Goal: Complete application form

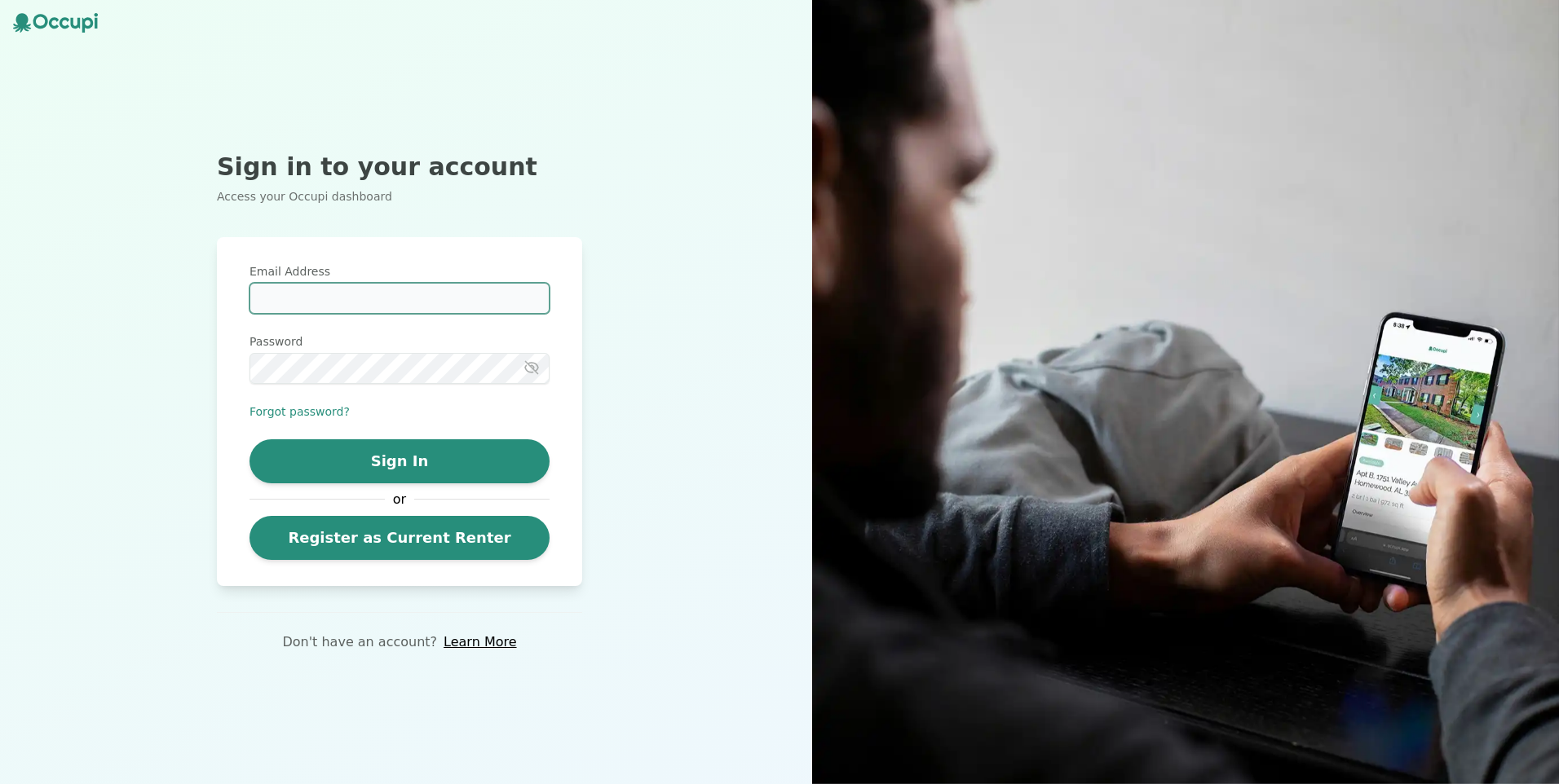
click at [400, 295] on input "Email Address" at bounding box center [399, 298] width 300 height 31
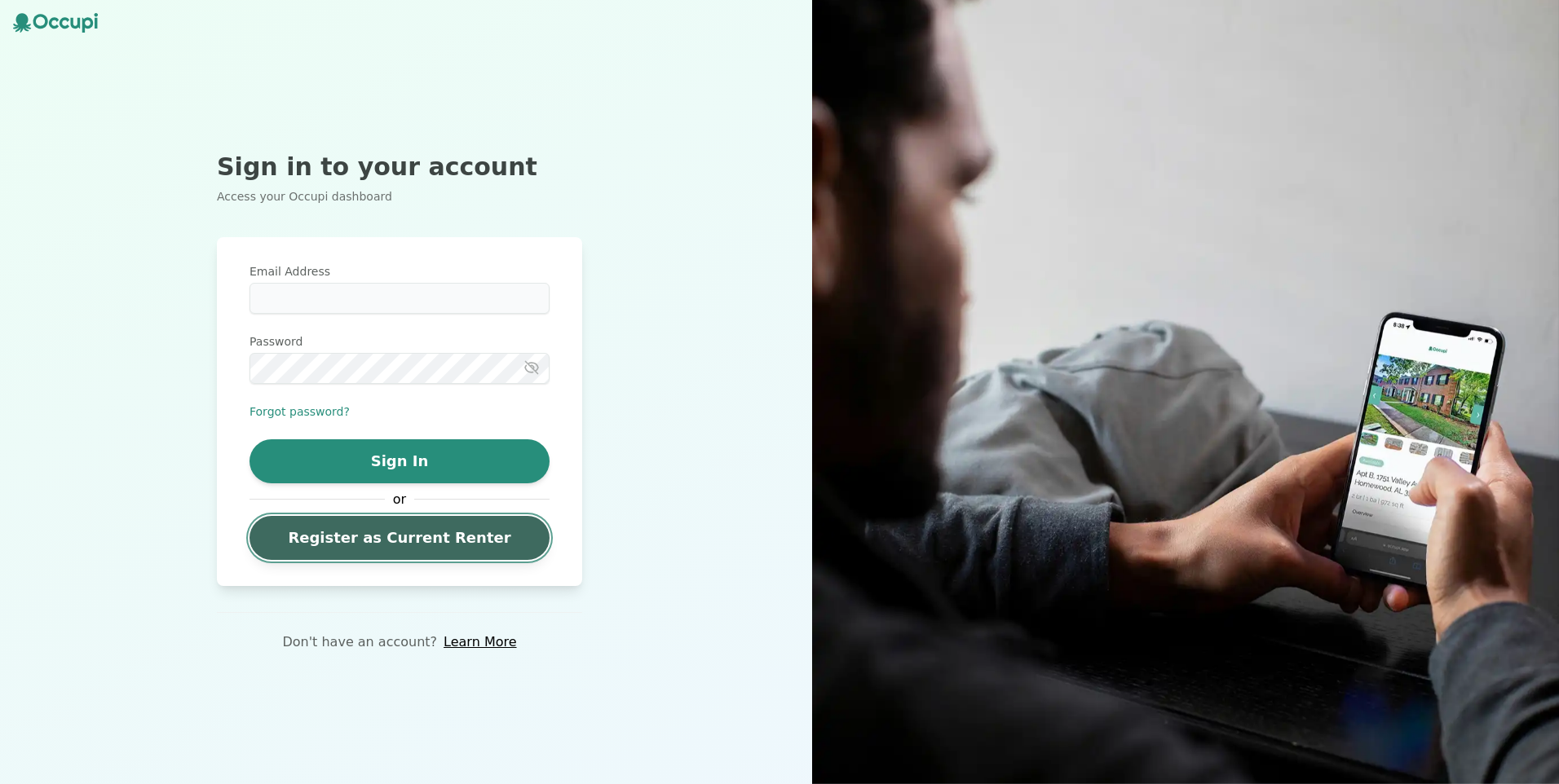
click at [386, 546] on link "Register as Current Renter" at bounding box center [399, 537] width 300 height 44
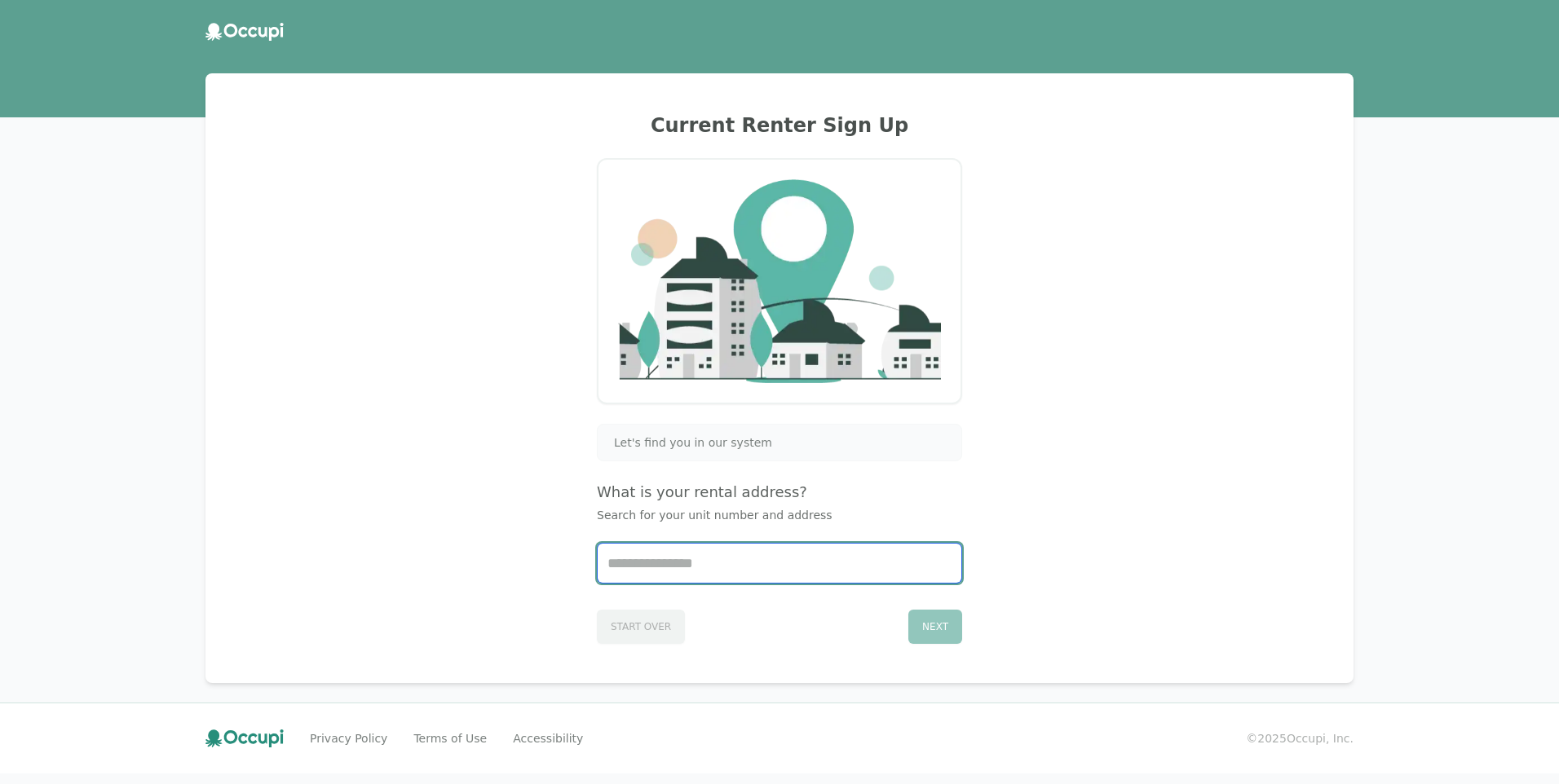
click at [655, 554] on input "Start typing..." at bounding box center [780, 563] width 364 height 39
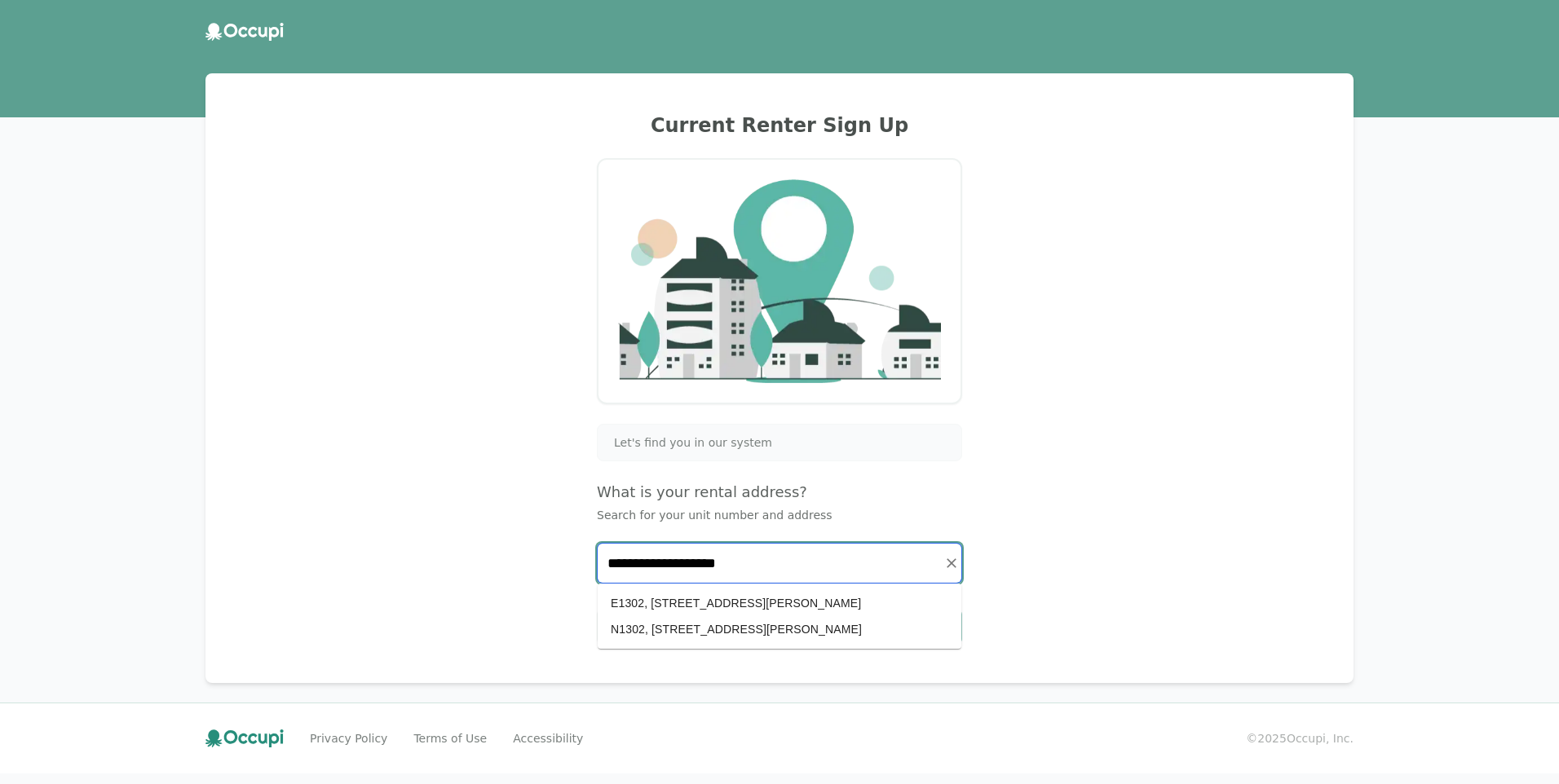
click at [698, 621] on li "N1302, [STREET_ADDRESS][PERSON_NAME]" at bounding box center [780, 629] width 364 height 26
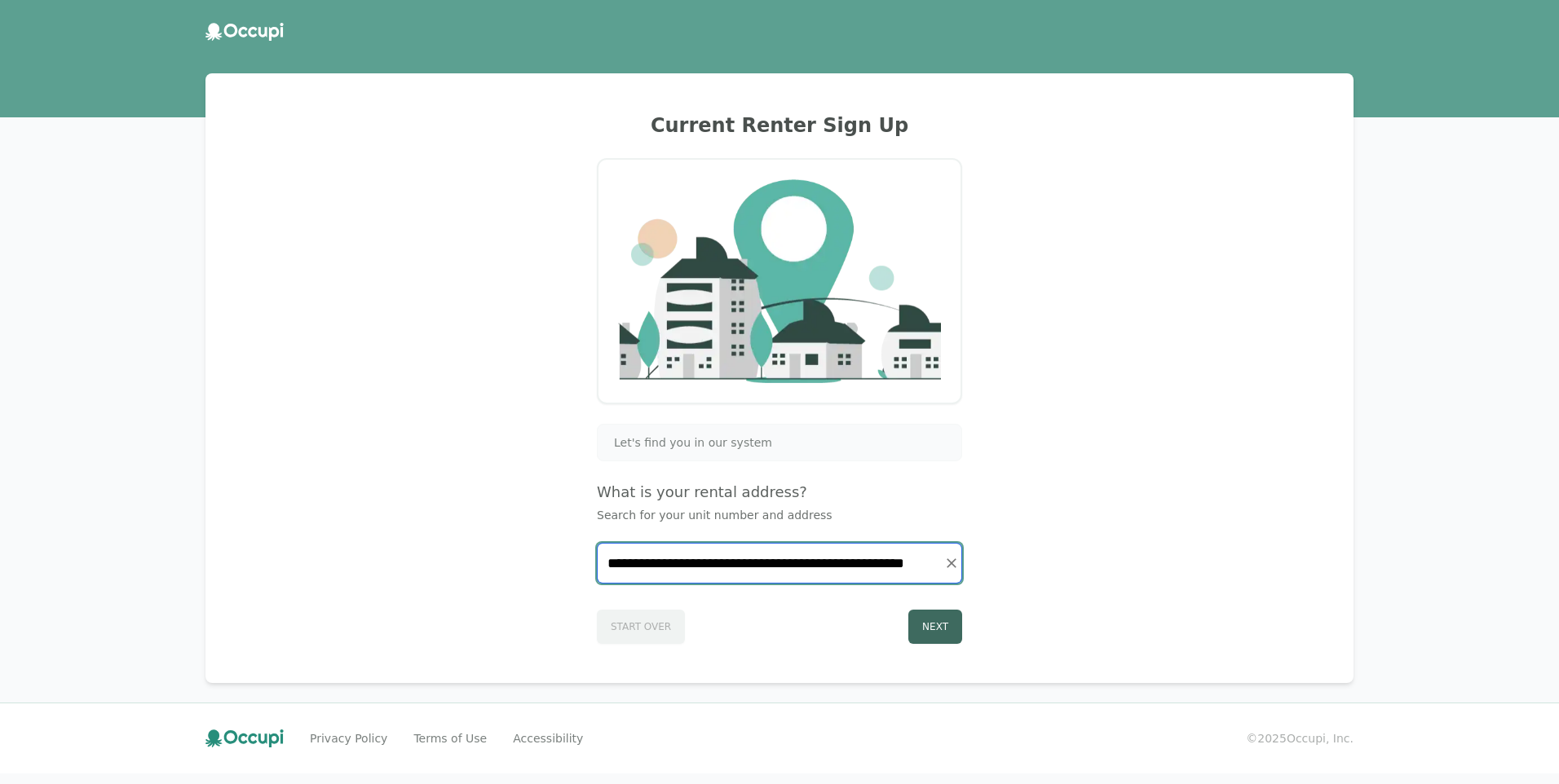
type input "**********"
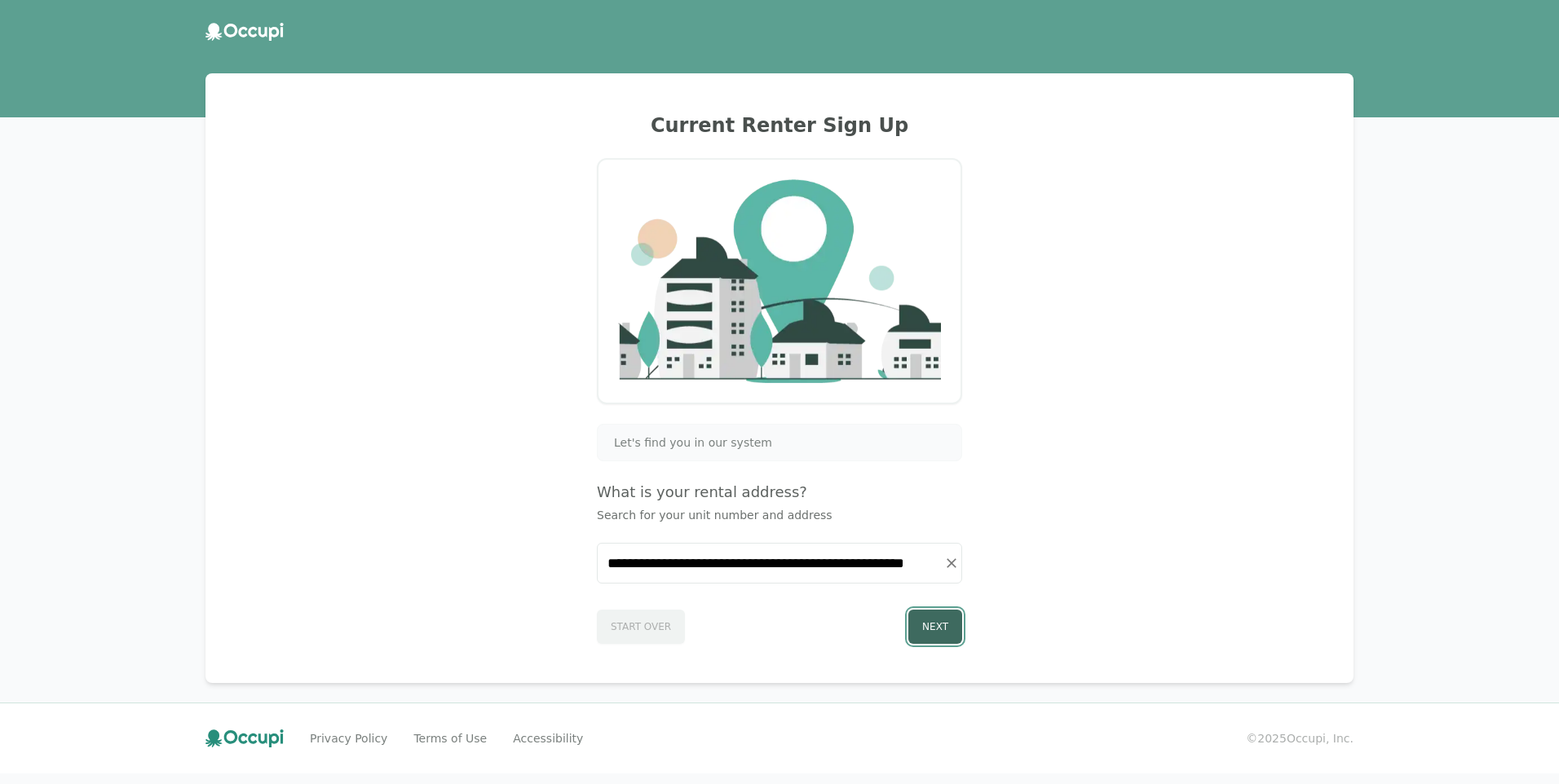
click at [942, 625] on button "Next" at bounding box center [935, 627] width 54 height 34
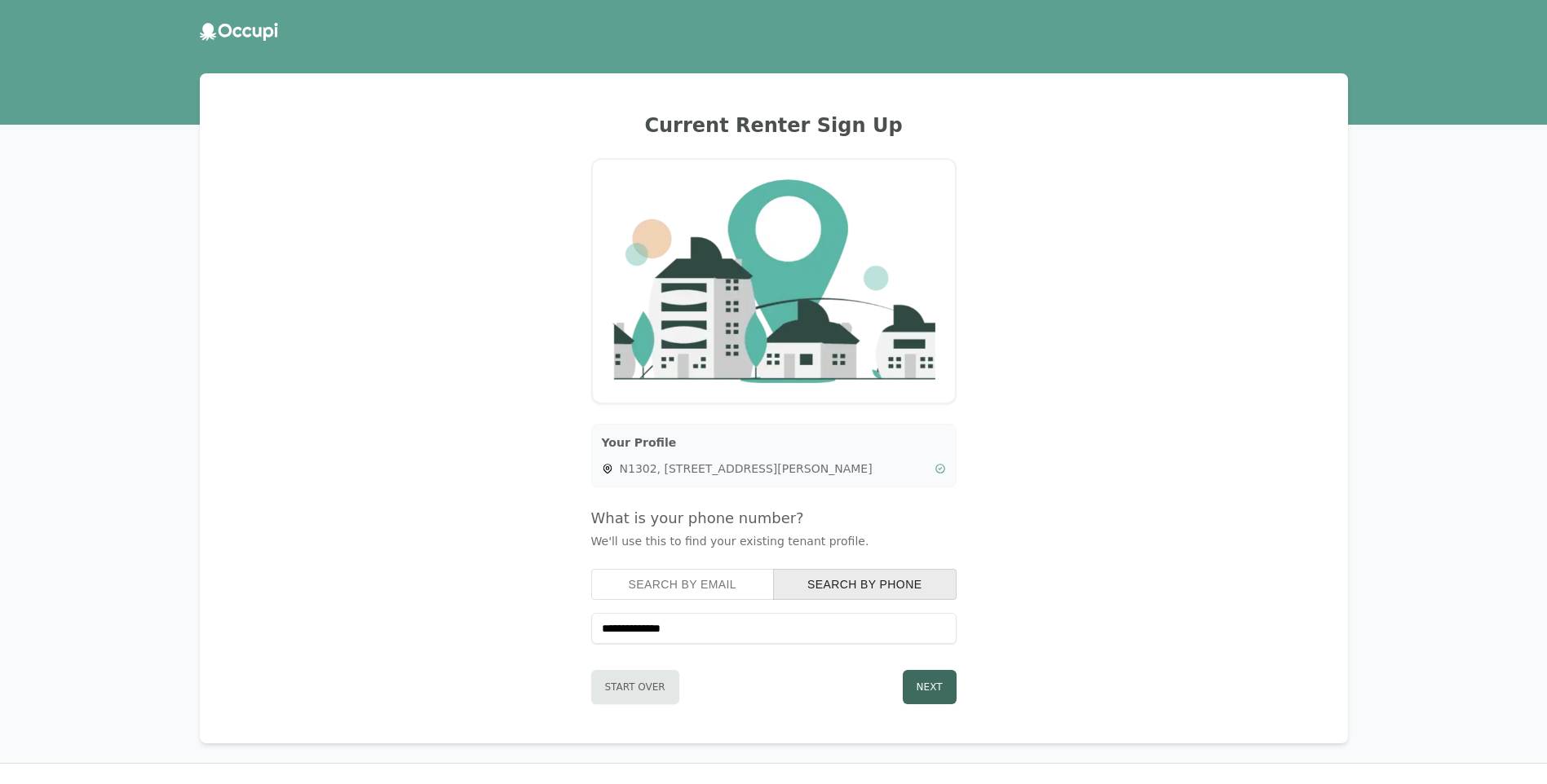
type input "**********"
click at [934, 700] on button "Next" at bounding box center [930, 687] width 54 height 34
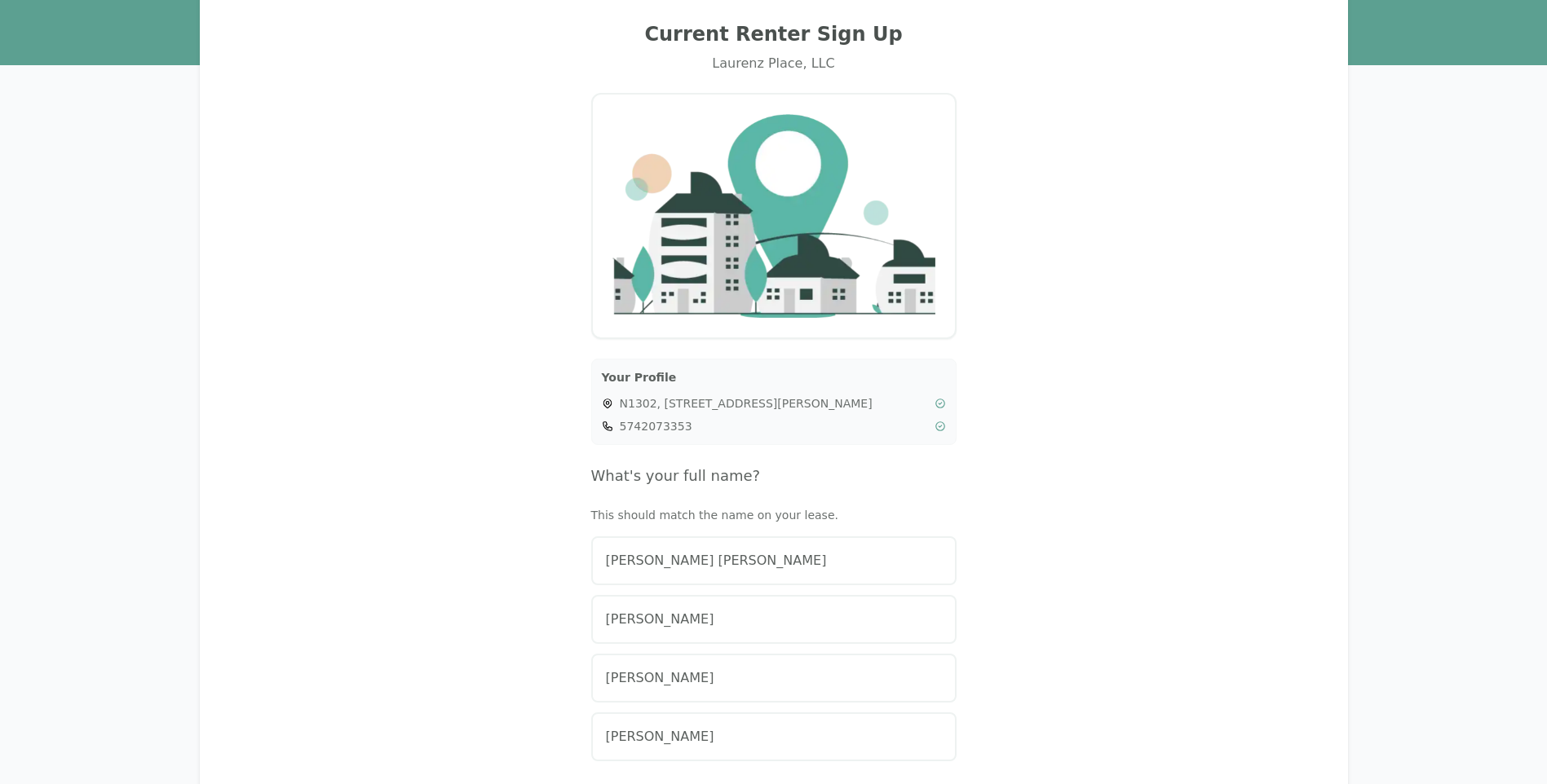
scroll to position [163, 0]
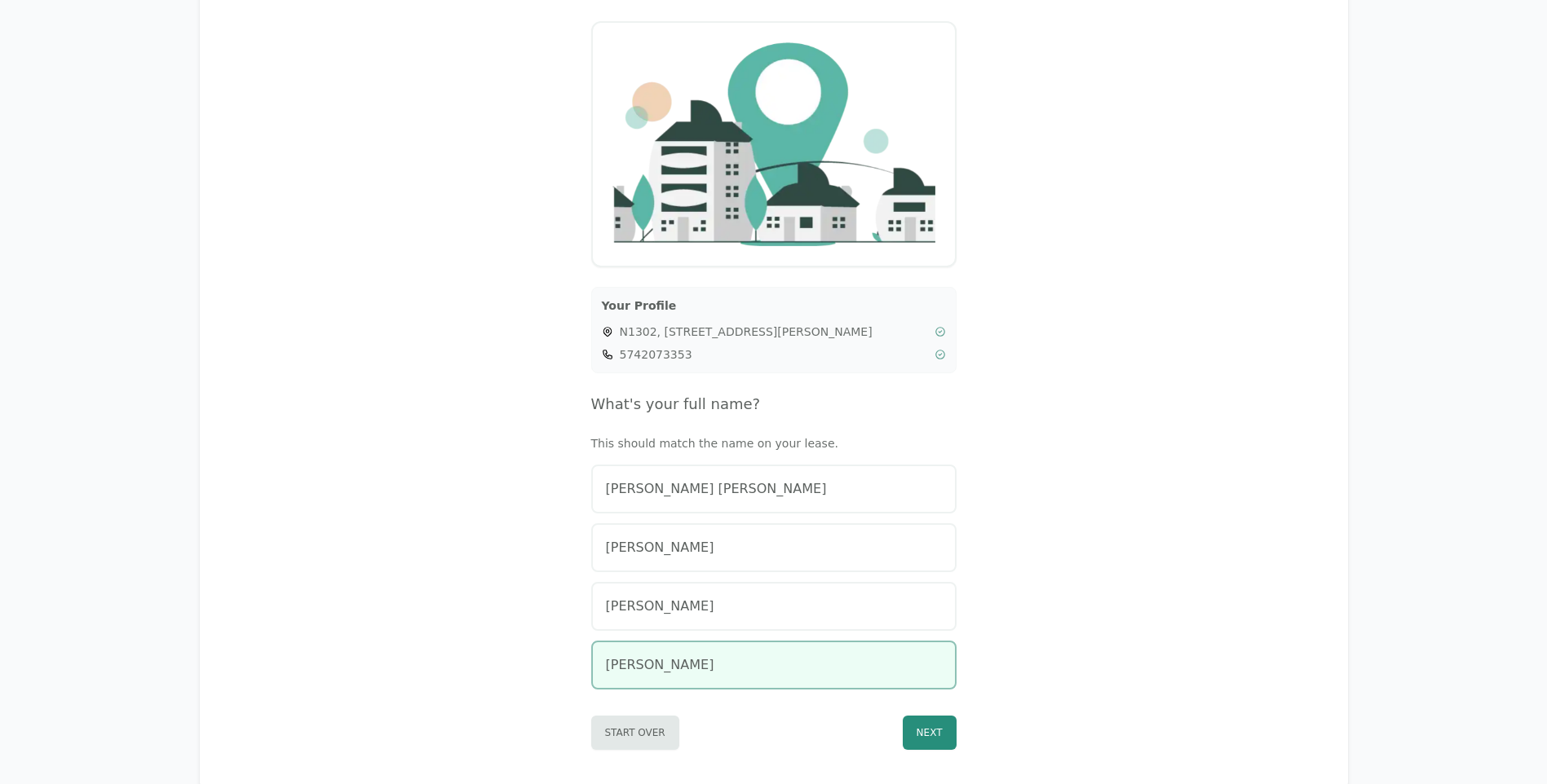
click at [715, 648] on button "[PERSON_NAME]" at bounding box center [774, 665] width 365 height 49
click at [931, 736] on button "Next" at bounding box center [930, 733] width 54 height 34
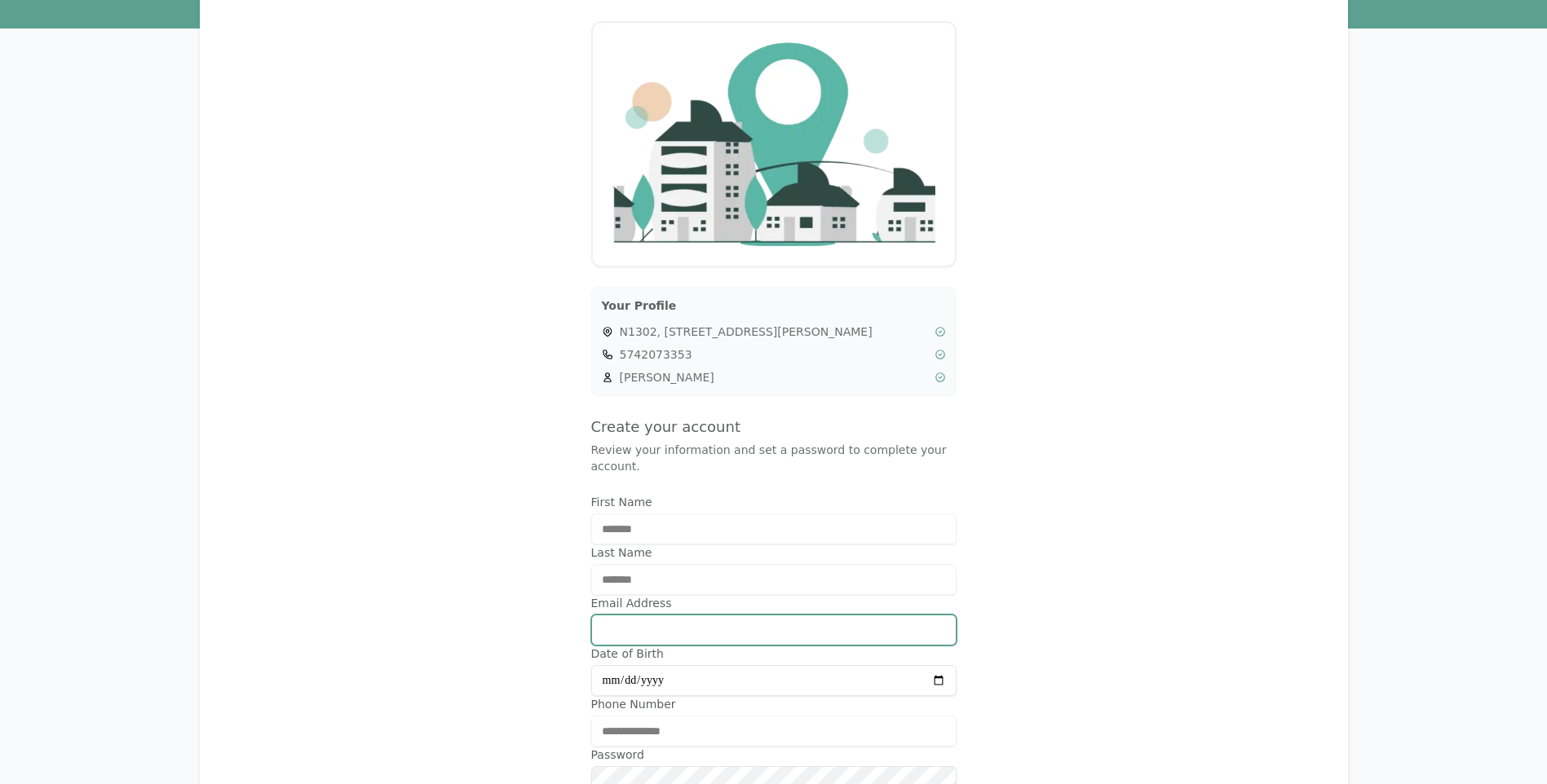
click at [657, 614] on input "Email Address" at bounding box center [774, 630] width 365 height 31
click at [668, 615] on input "Email Address" at bounding box center [774, 630] width 365 height 31
type input "**********"
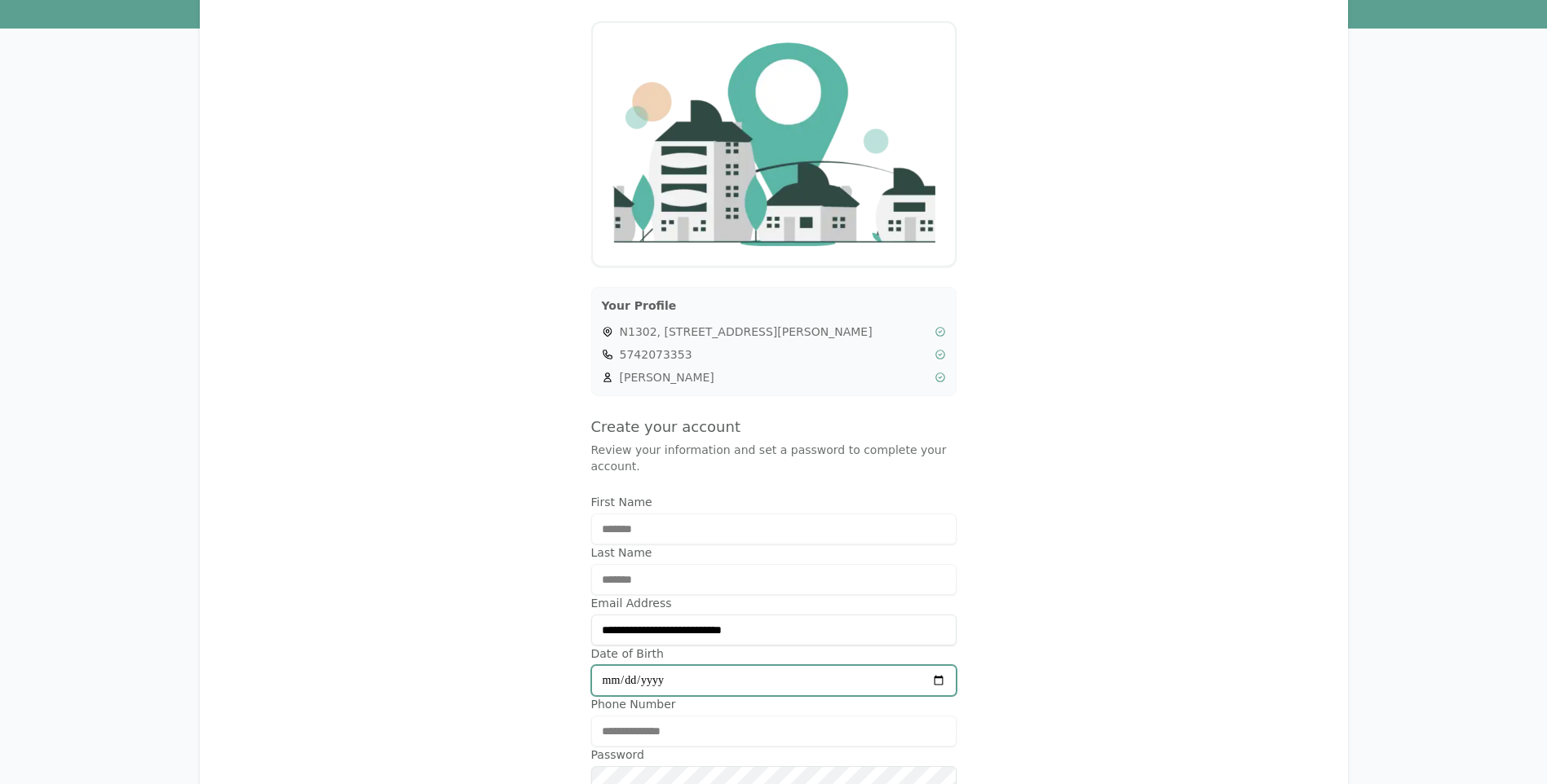
click at [679, 675] on input "Date of Birth" at bounding box center [774, 680] width 365 height 31
type input "**********"
click at [1131, 616] on div "**********" at bounding box center [774, 467] width 1109 height 1075
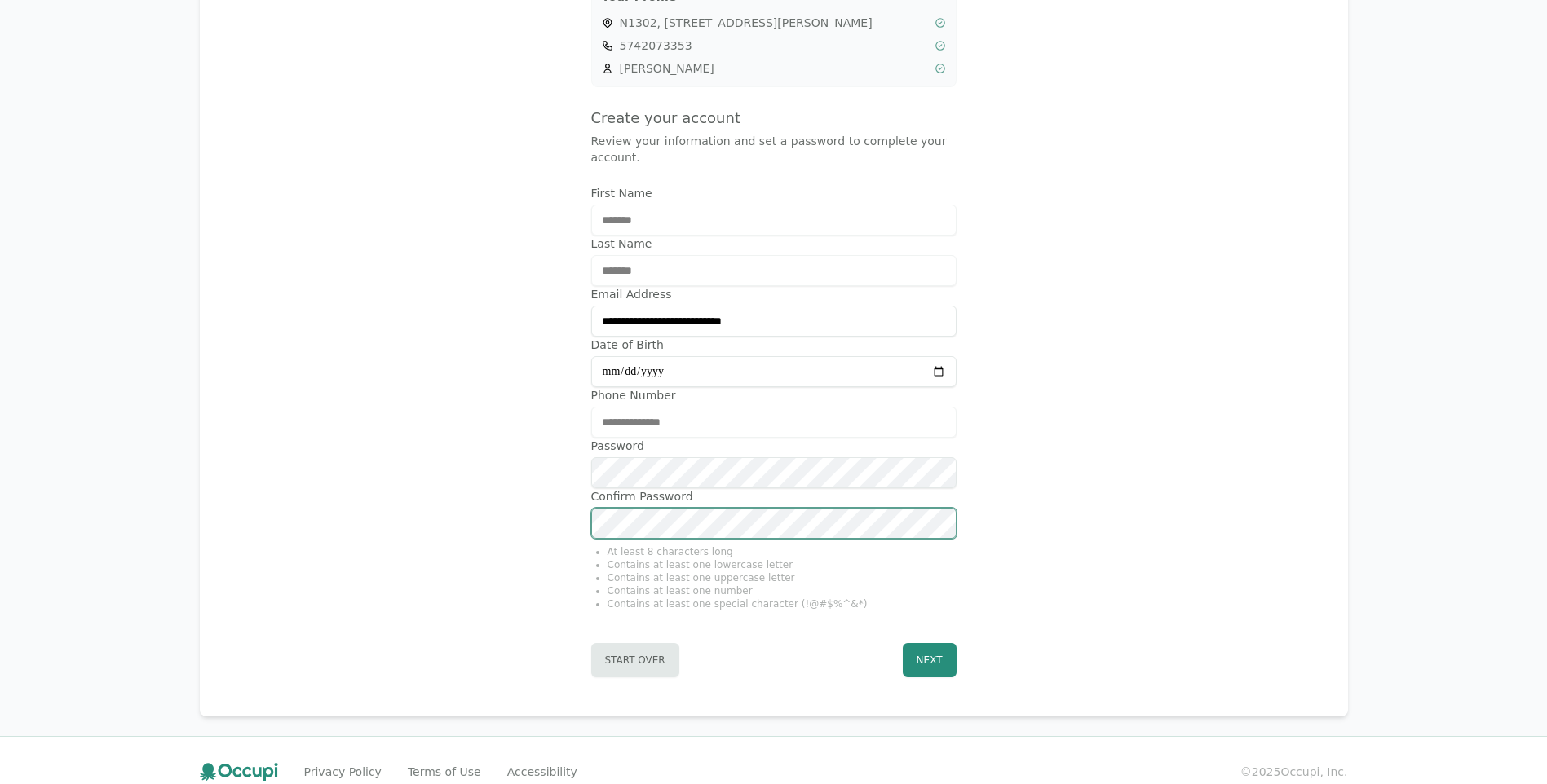
scroll to position [479, 0]
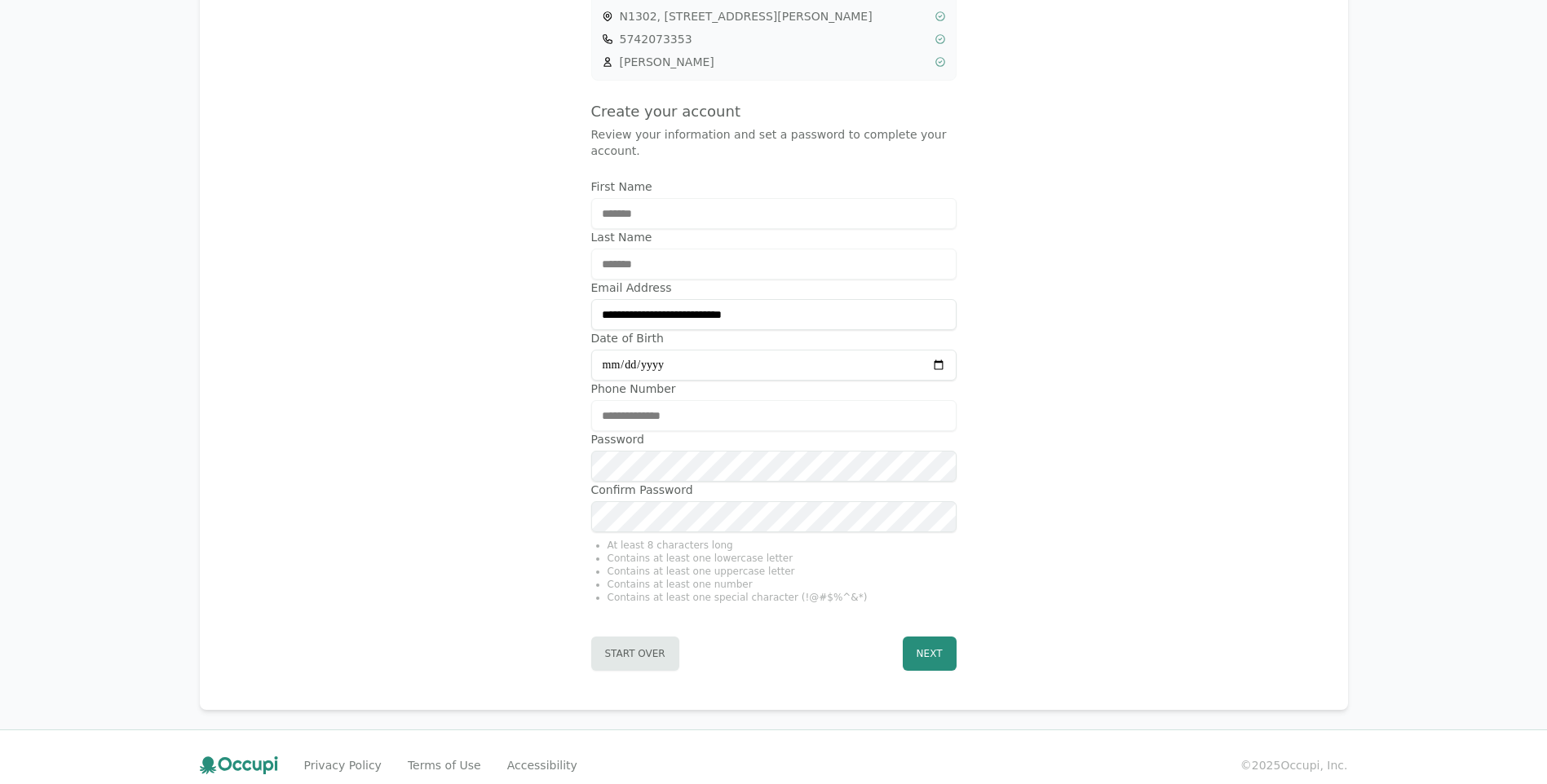
click at [929, 630] on div "Start Over Next" at bounding box center [774, 650] width 365 height 41
click at [934, 637] on button "Next" at bounding box center [930, 654] width 54 height 34
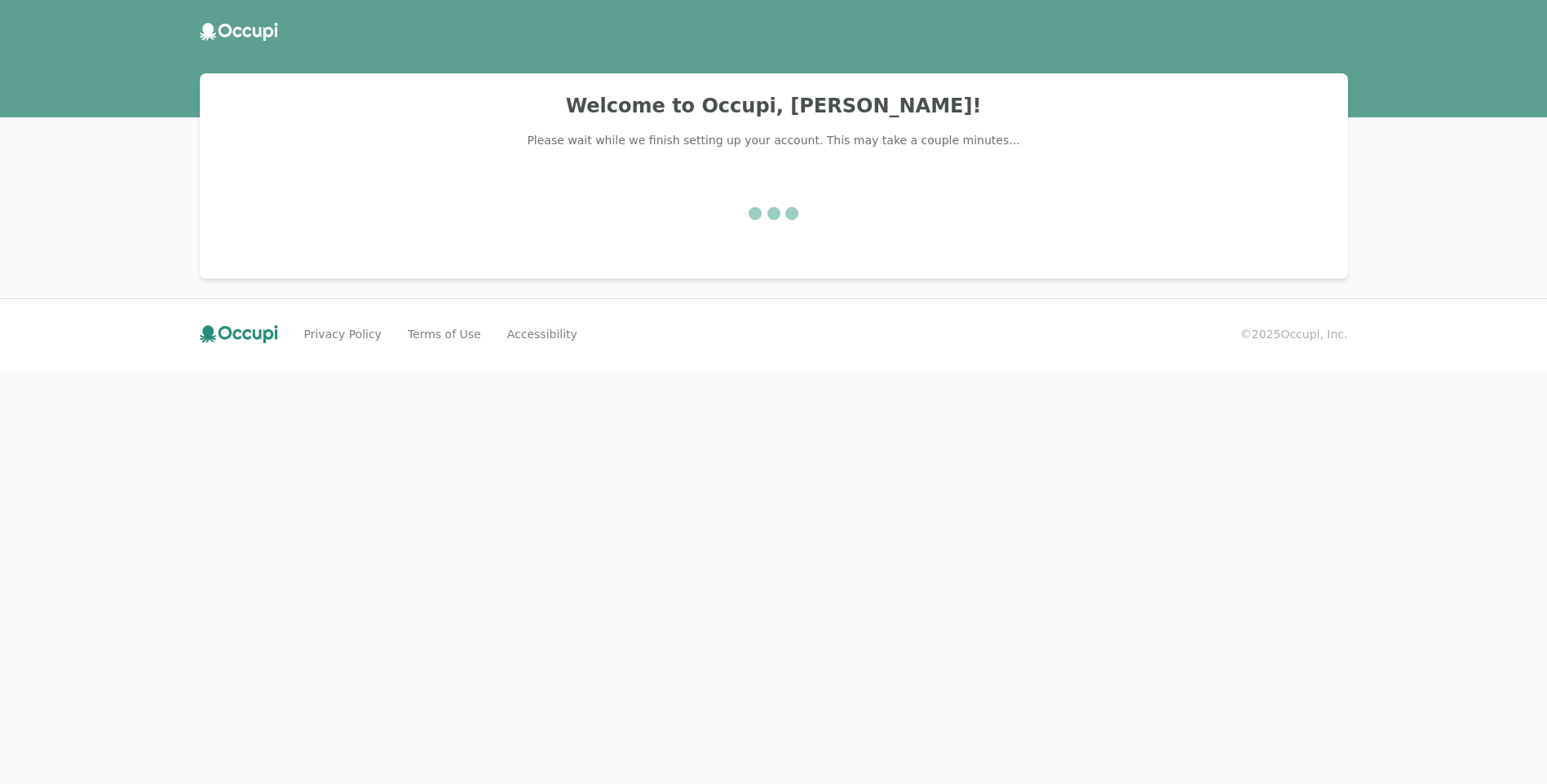
scroll to position [0, 0]
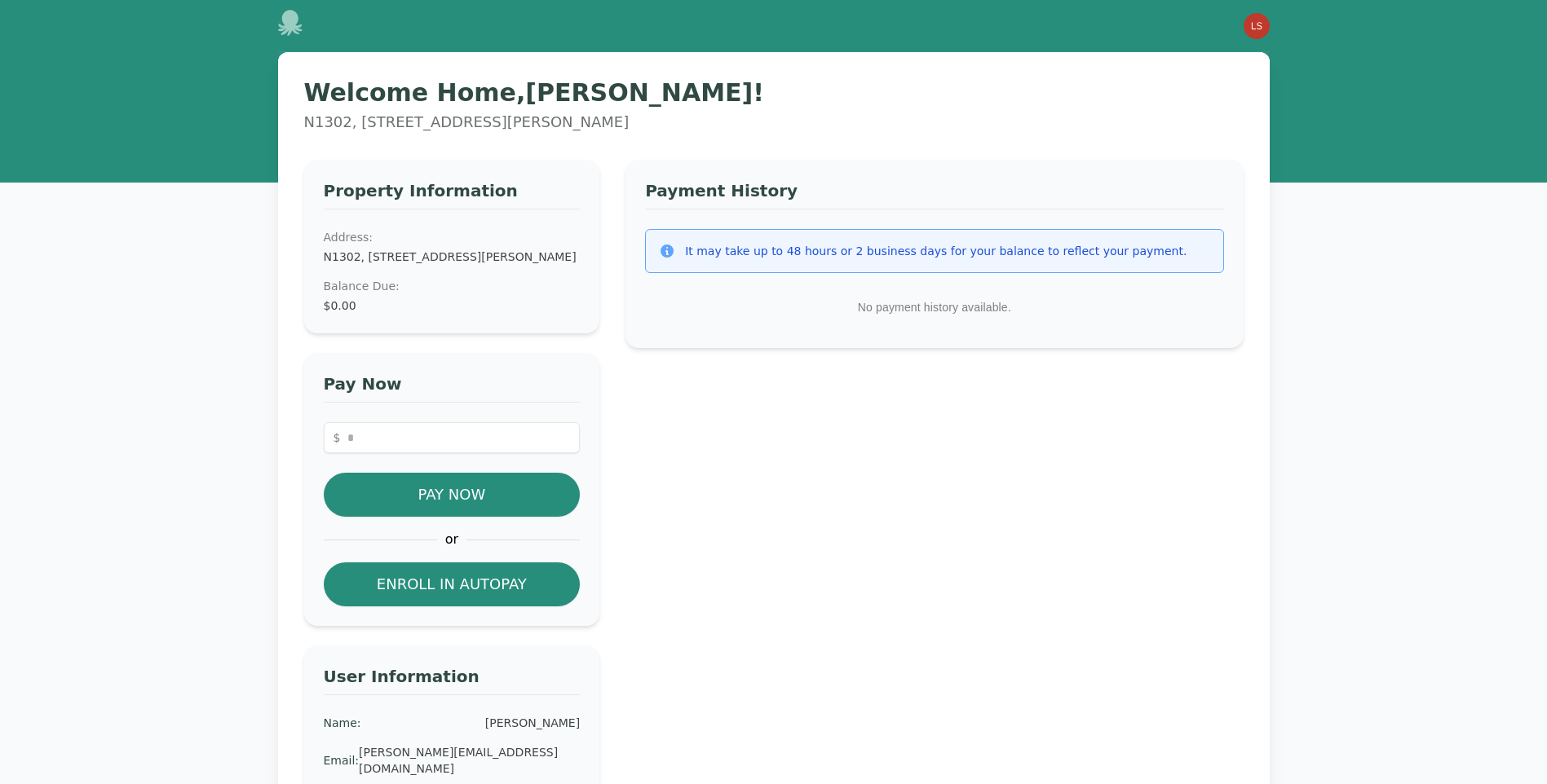
click at [417, 434] on div "Pay Now $ Pay Now or Enroll in Autopay" at bounding box center [453, 490] width 296 height 273
click at [414, 447] on input "number" at bounding box center [452, 437] width 257 height 31
type input "*"
click at [771, 547] on div "Payment History It may take up to 48 hours or 2 business days for your balance …" at bounding box center [933, 560] width 617 height 800
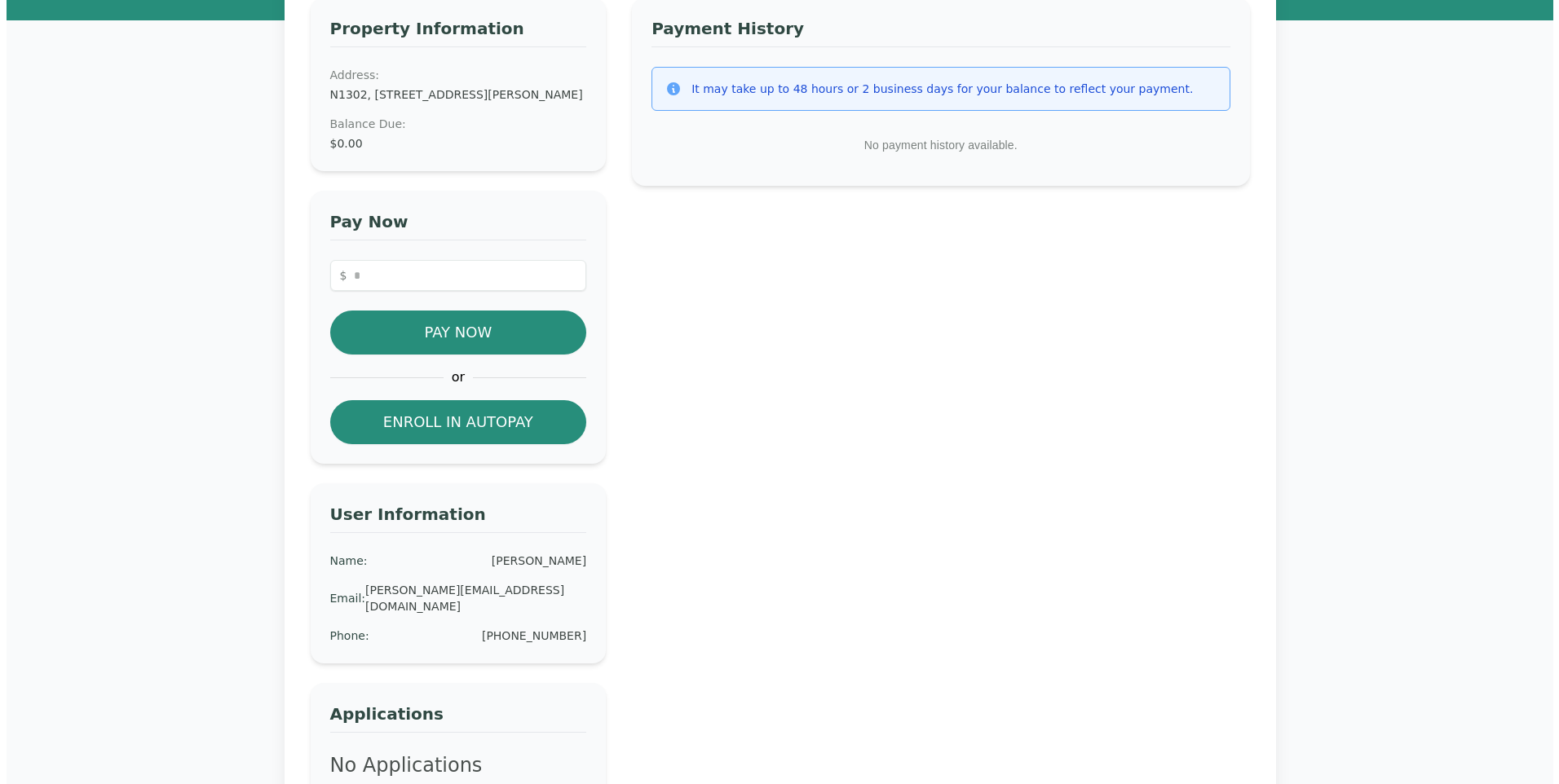
scroll to position [163, 0]
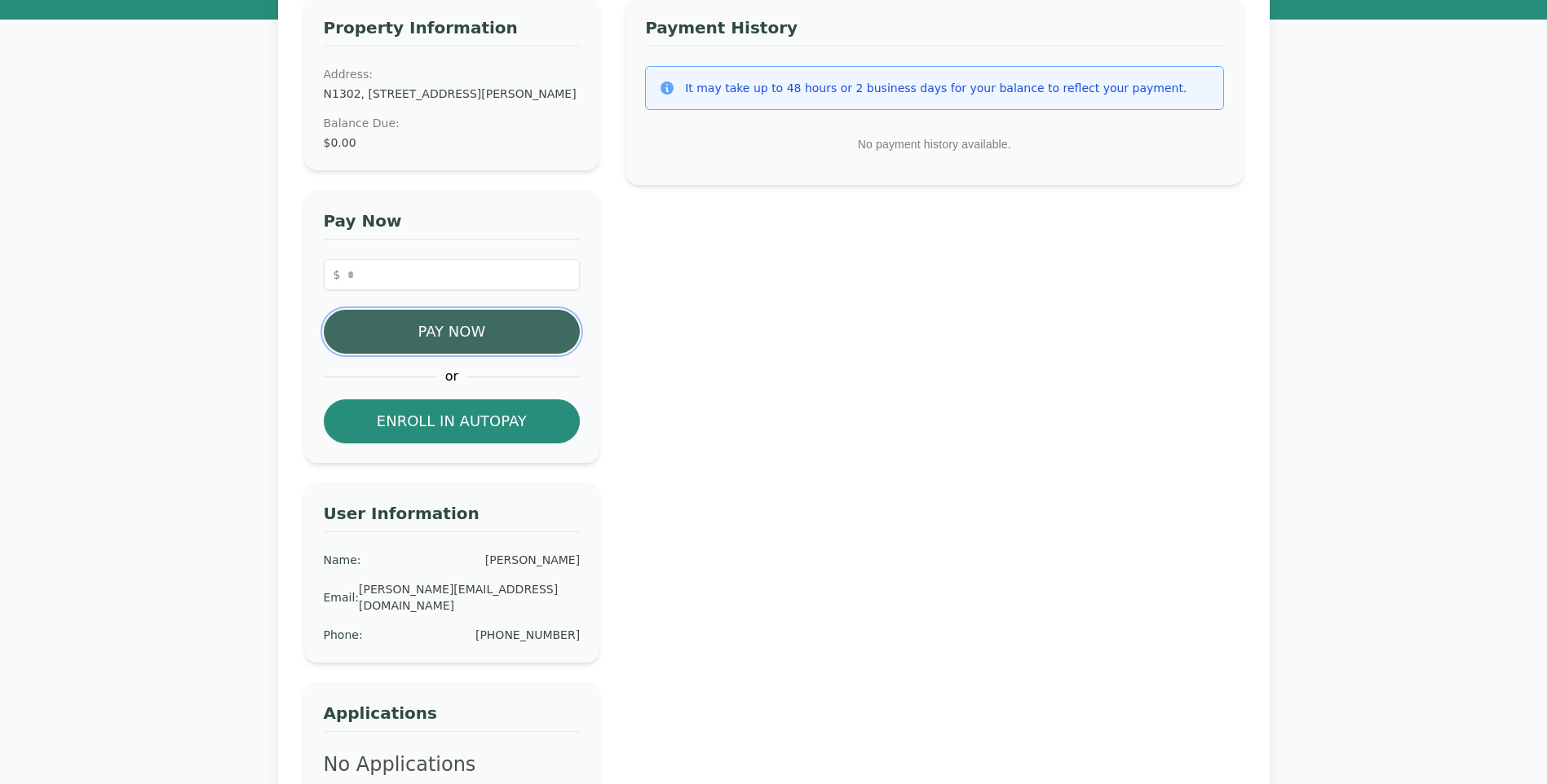
click at [436, 338] on button "Pay Now" at bounding box center [452, 331] width 257 height 44
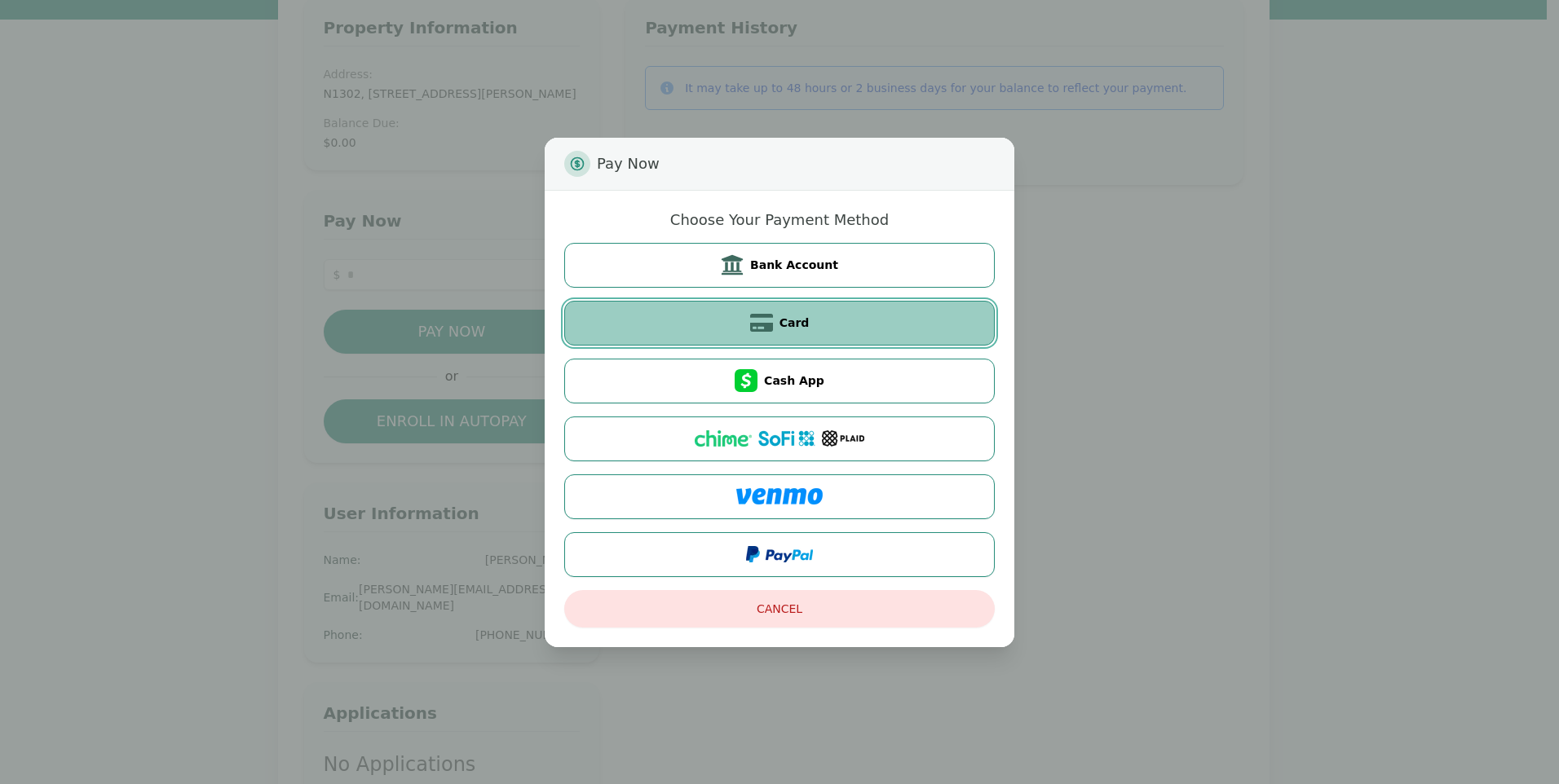
click at [823, 336] on button "Card" at bounding box center [780, 323] width 431 height 45
